Goal: Task Accomplishment & Management: Complete application form

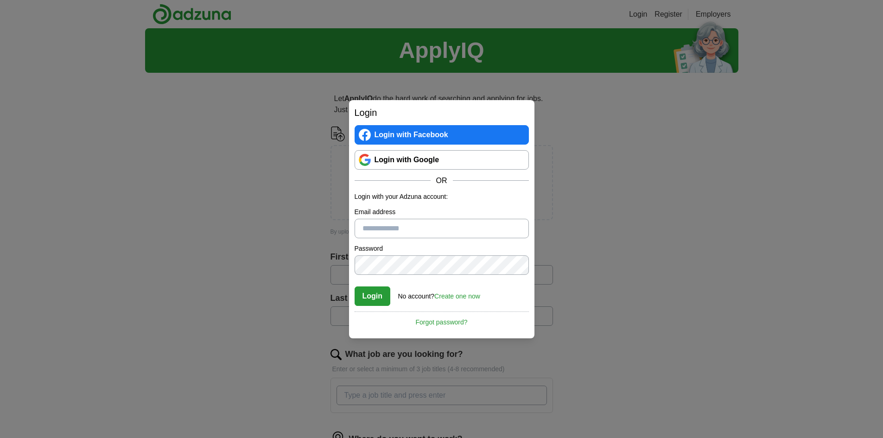
click at [418, 164] on link "Login with Google" at bounding box center [441, 159] width 174 height 19
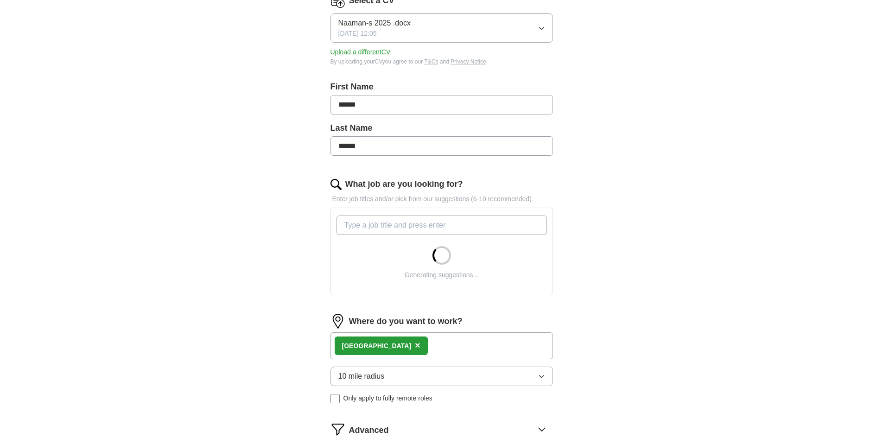
scroll to position [139, 0]
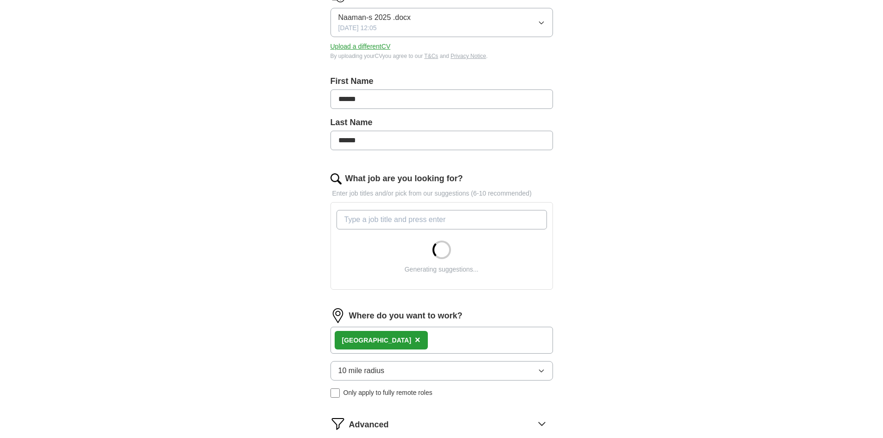
click at [382, 217] on input "What job are you looking for?" at bounding box center [441, 219] width 210 height 19
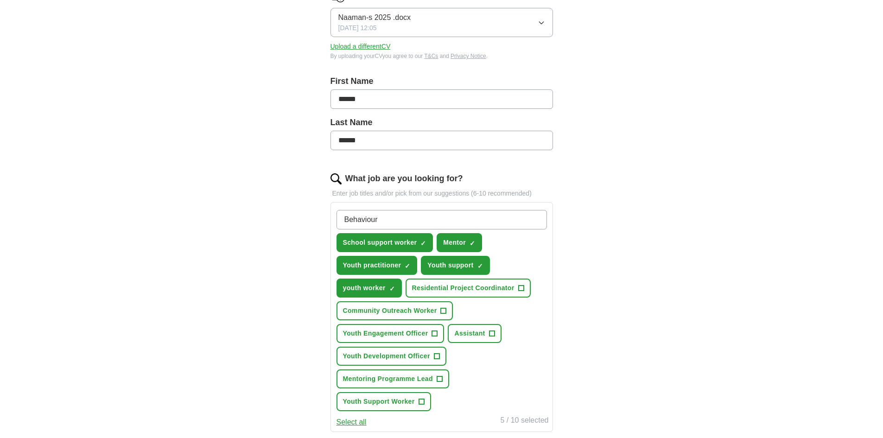
type input "Behaviour"
click at [425, 376] on span "Mentoring Programme Lead" at bounding box center [388, 379] width 90 height 10
click at [403, 401] on span "Youth Support Worker" at bounding box center [379, 402] width 72 height 10
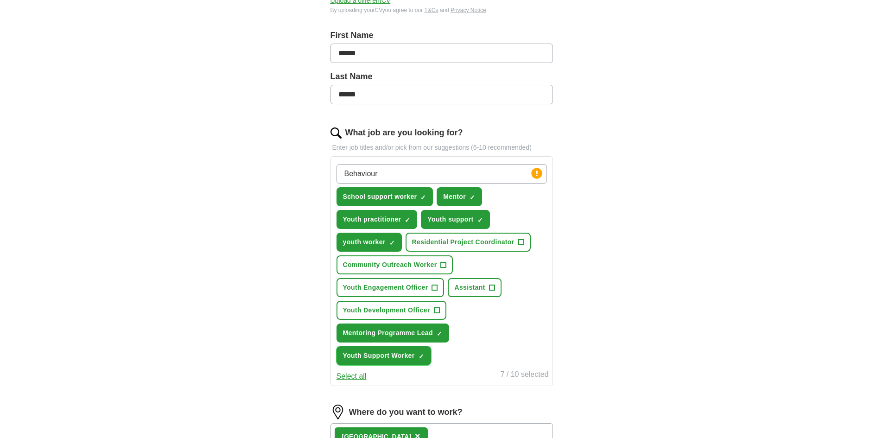
scroll to position [185, 0]
click at [371, 193] on span "School support worker" at bounding box center [380, 196] width 74 height 10
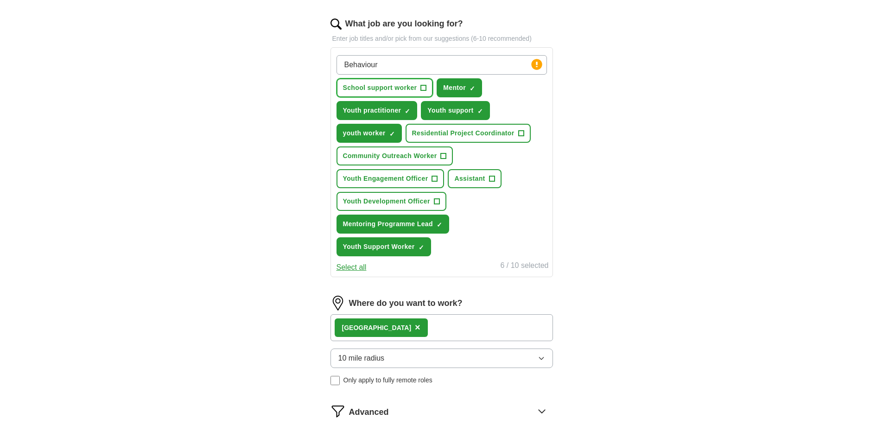
scroll to position [324, 0]
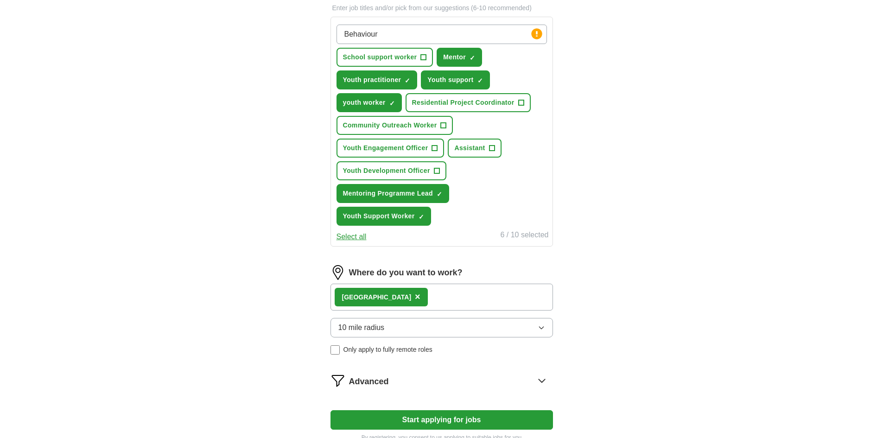
click at [448, 328] on button "10 mile radius" at bounding box center [441, 327] width 222 height 19
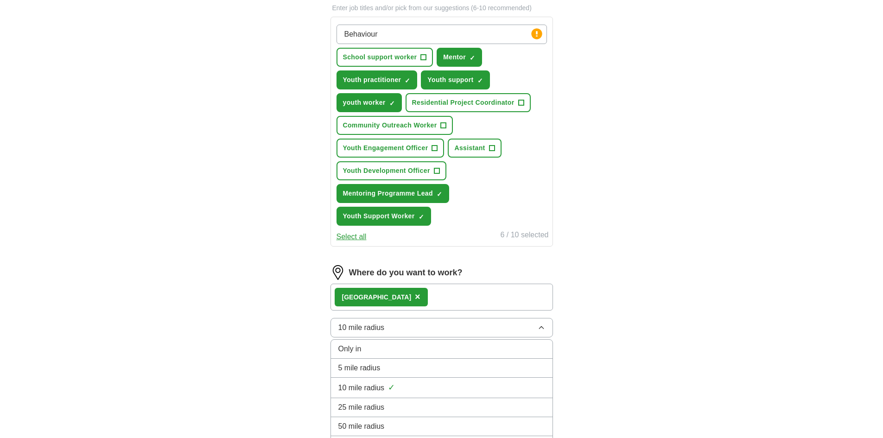
click at [392, 365] on div "5 mile radius" at bounding box center [441, 367] width 207 height 11
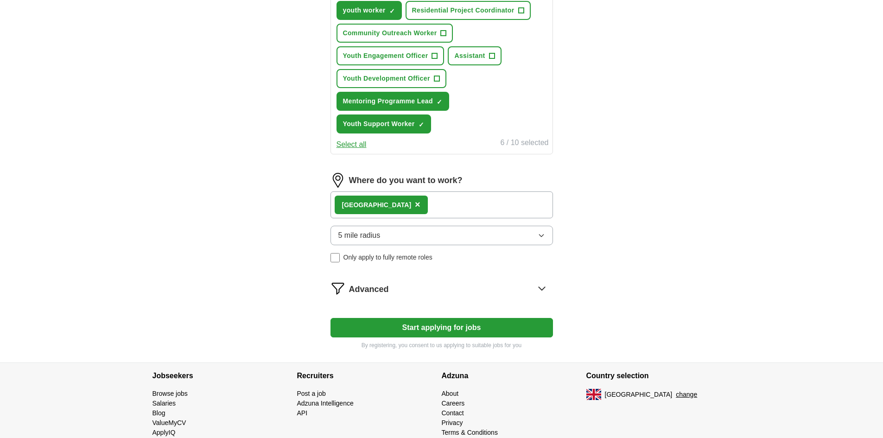
scroll to position [417, 0]
click at [471, 330] on button "Start applying for jobs" at bounding box center [441, 326] width 222 height 19
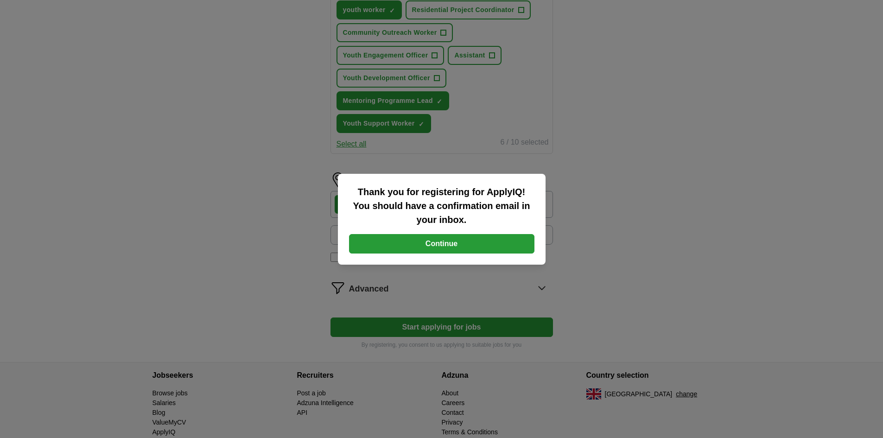
click at [481, 255] on div "Thank you for registering for ApplyIQ! You should have a confirmation email in …" at bounding box center [442, 219] width 208 height 91
click at [463, 244] on button "Continue" at bounding box center [441, 243] width 185 height 19
